Goal: Task Accomplishment & Management: Manage account settings

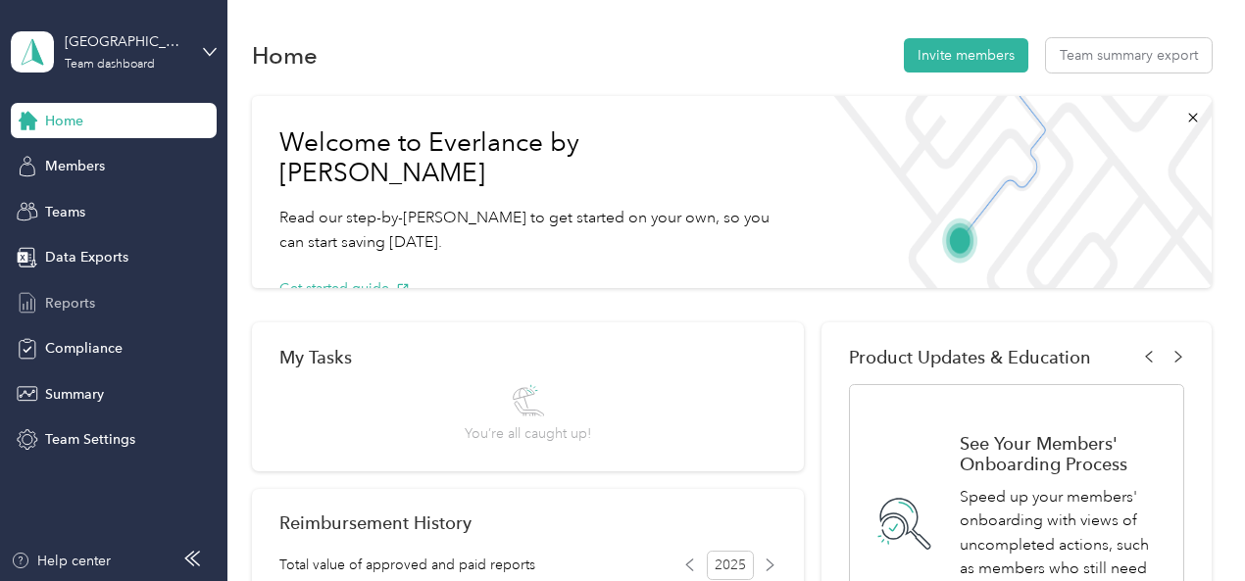
click at [82, 299] on span "Reports" at bounding box center [70, 303] width 50 height 21
